Goal: Transaction & Acquisition: Purchase product/service

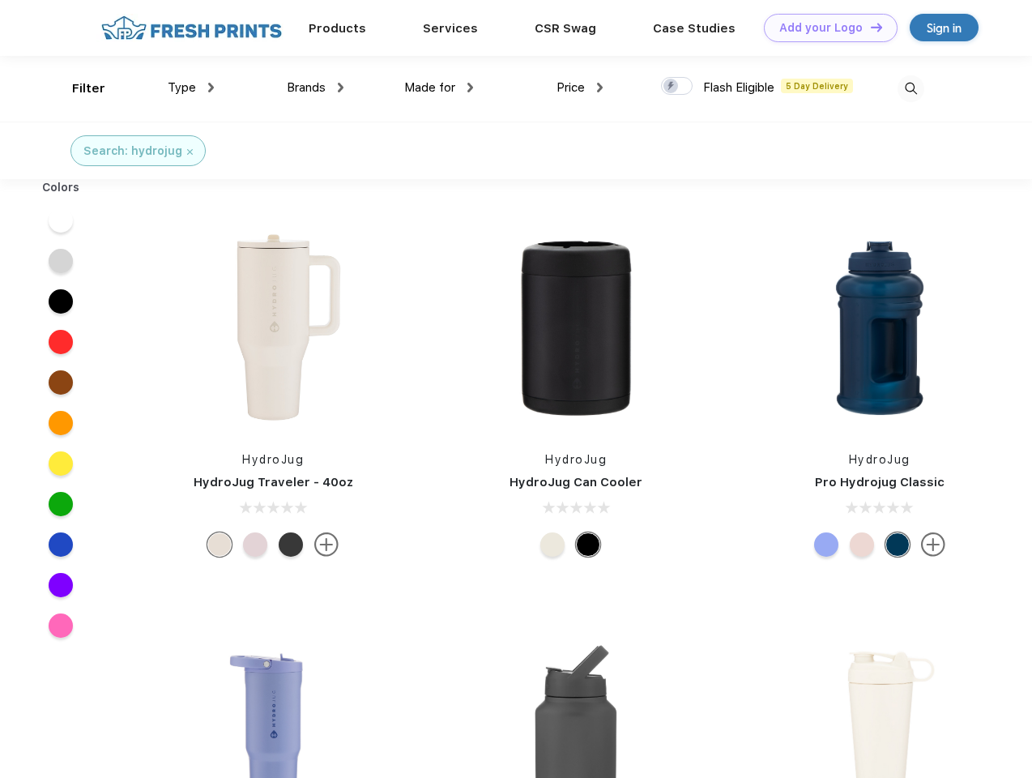
scroll to position [1, 0]
click at [825, 28] on link "Add your Logo Design Tool" at bounding box center [831, 28] width 134 height 28
click at [0, 0] on div "Design Tool" at bounding box center [0, 0] width 0 height 0
click at [869, 27] on link "Add your Logo Design Tool" at bounding box center [831, 28] width 134 height 28
click at [78, 88] on div "Filter" at bounding box center [88, 88] width 33 height 19
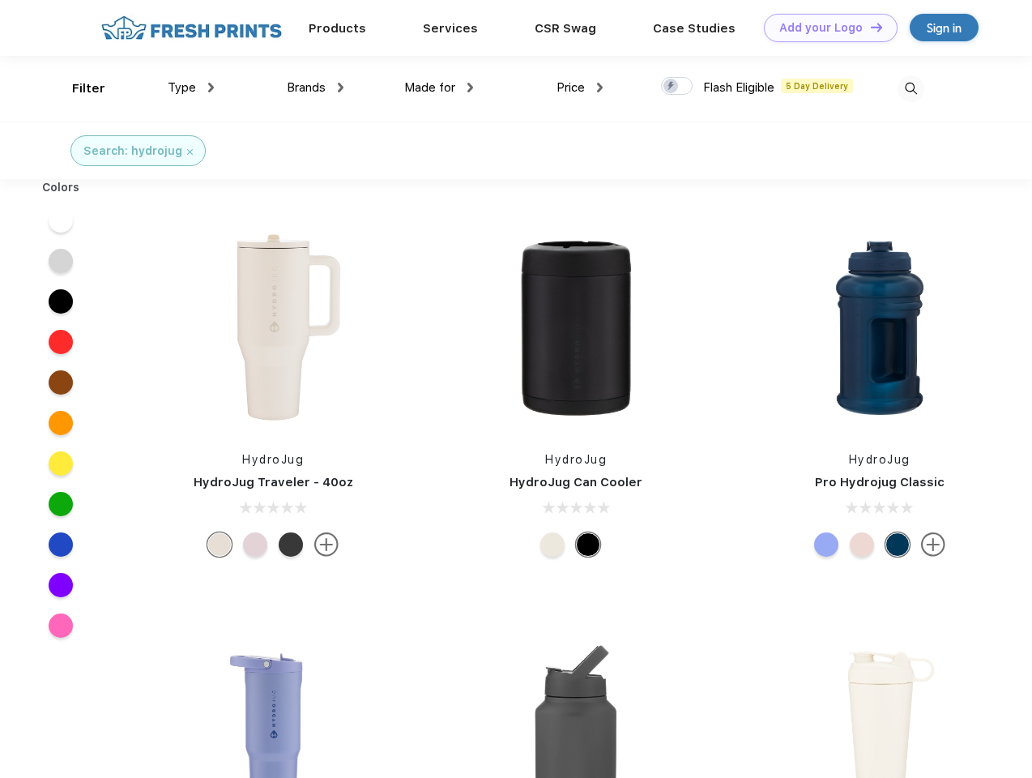
click at [191, 87] on span "Type" at bounding box center [182, 87] width 28 height 15
click at [315, 87] on span "Brands" at bounding box center [306, 87] width 39 height 15
click at [439, 87] on span "Made for" at bounding box center [429, 87] width 51 height 15
click at [580, 87] on span "Price" at bounding box center [571, 87] width 28 height 15
click at [677, 87] on div at bounding box center [677, 86] width 32 height 18
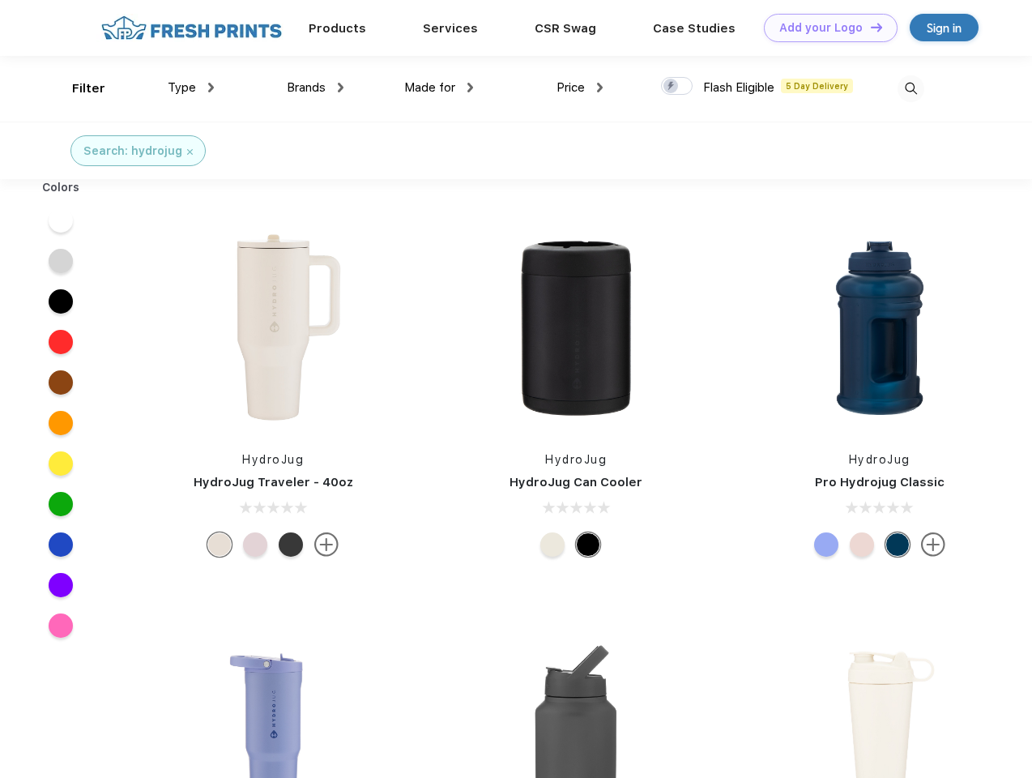
click at [672, 87] on input "checkbox" at bounding box center [666, 81] width 11 height 11
click at [911, 88] on img at bounding box center [911, 88] width 27 height 27
